Goal: Task Accomplishment & Management: Manage account settings

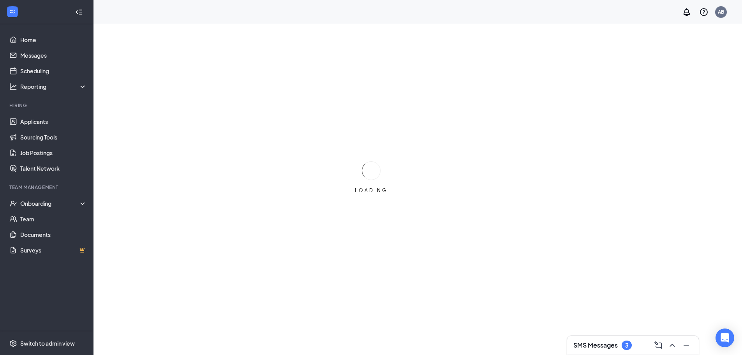
click at [56, 195] on li "Team Management Onboarding Team Documents Surveys" at bounding box center [46, 221] width 93 height 74
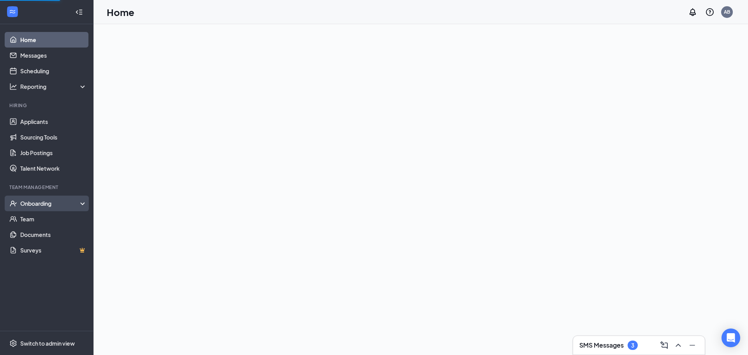
click at [57, 199] on div "Onboarding" at bounding box center [47, 204] width 94 height 16
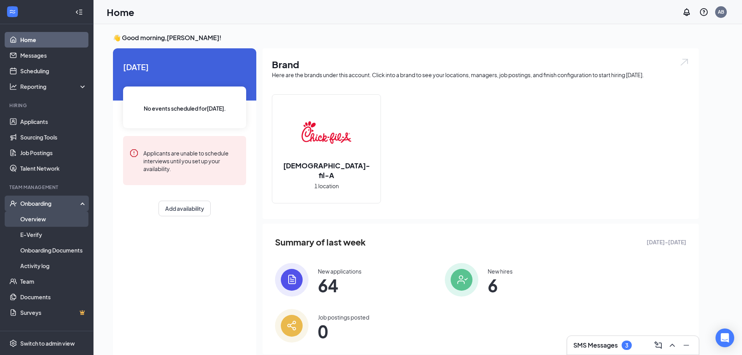
click at [42, 219] on link "Overview" at bounding box center [53, 219] width 67 height 16
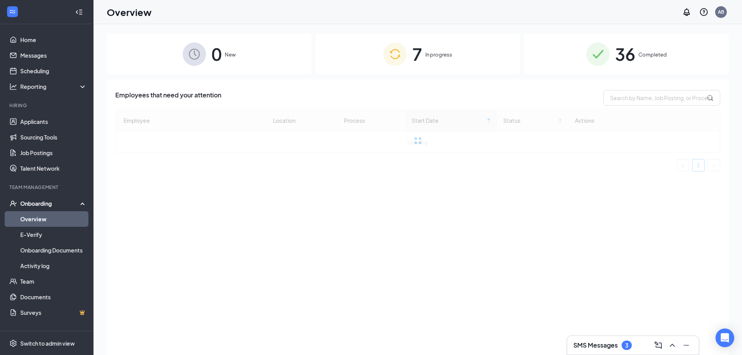
click at [442, 59] on div "7 In progress" at bounding box center [418, 54] width 205 height 41
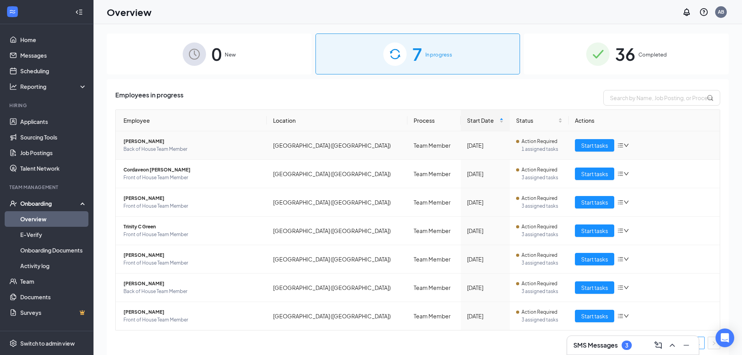
click at [619, 146] on icon "bars" at bounding box center [621, 145] width 6 height 6
click at [646, 163] on div "Stop process" at bounding box center [661, 162] width 84 height 8
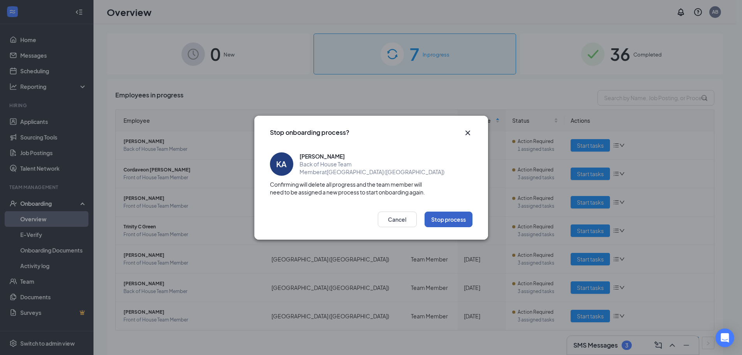
click at [460, 226] on button "Stop process" at bounding box center [449, 220] width 48 height 16
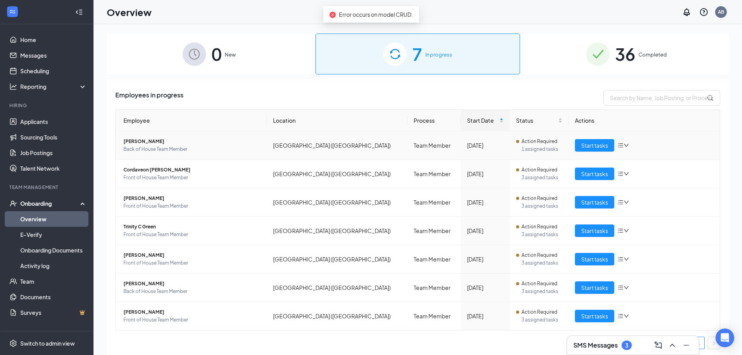
click at [618, 148] on icon "bars" at bounding box center [621, 145] width 6 height 6
click at [650, 199] on div "Remove from onboarding" at bounding box center [661, 196] width 84 height 8
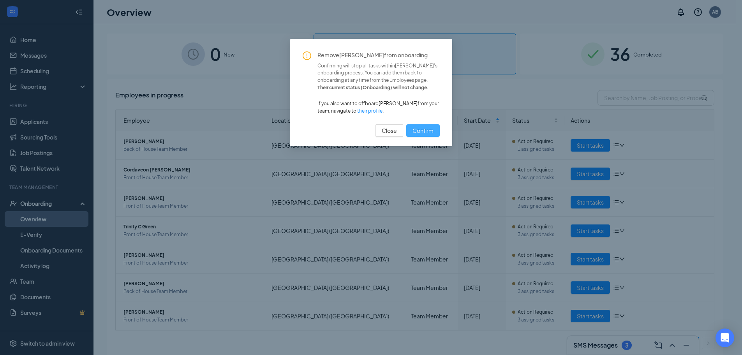
click at [433, 129] on span "Confirm" at bounding box center [423, 130] width 21 height 9
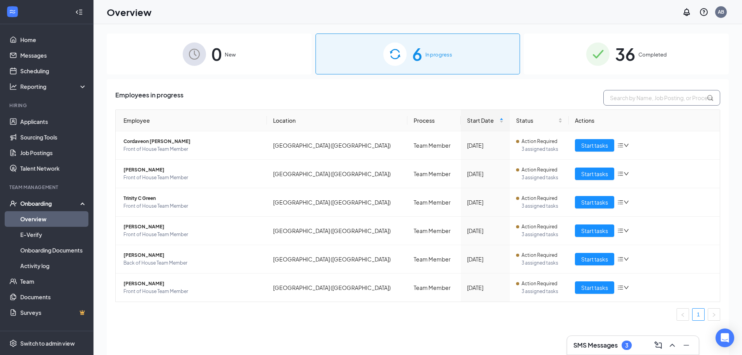
click at [658, 98] on input "text" at bounding box center [662, 98] width 117 height 16
click at [666, 48] on div "36 Completed" at bounding box center [626, 54] width 205 height 41
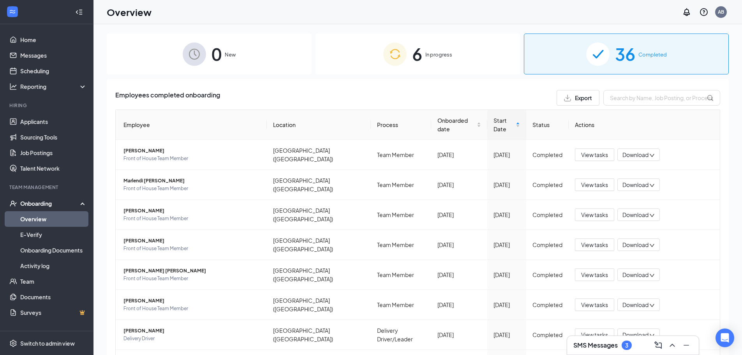
click at [432, 55] on span "In progress" at bounding box center [439, 55] width 27 height 8
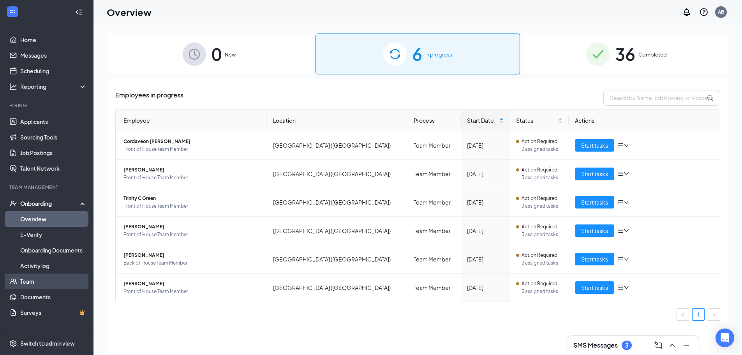
click at [68, 283] on link "Team" at bounding box center [53, 282] width 67 height 16
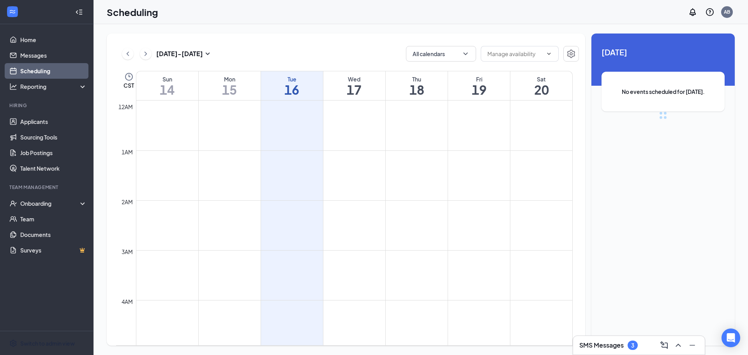
scroll to position [383, 0]
